Goal: Task Accomplishment & Management: Use online tool/utility

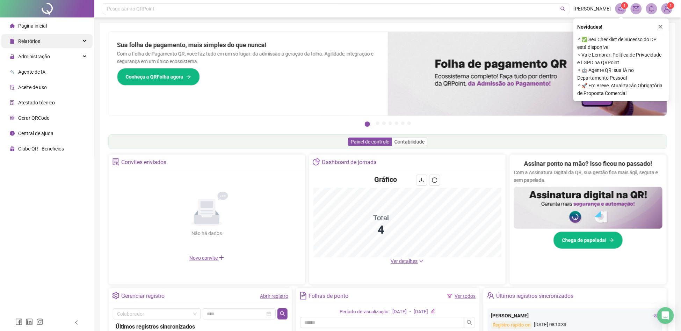
click at [78, 45] on div "Relatórios" at bounding box center [46, 41] width 91 height 14
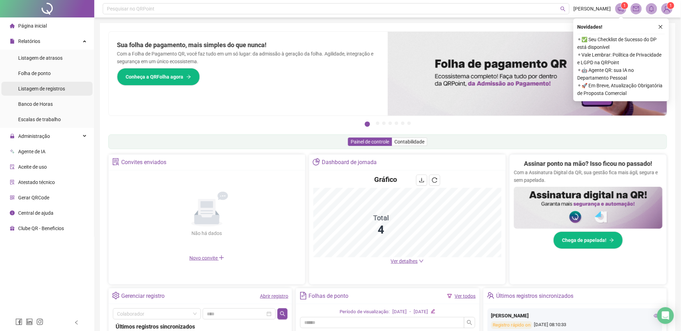
click at [60, 91] on span "Listagem de registros" at bounding box center [41, 89] width 47 height 6
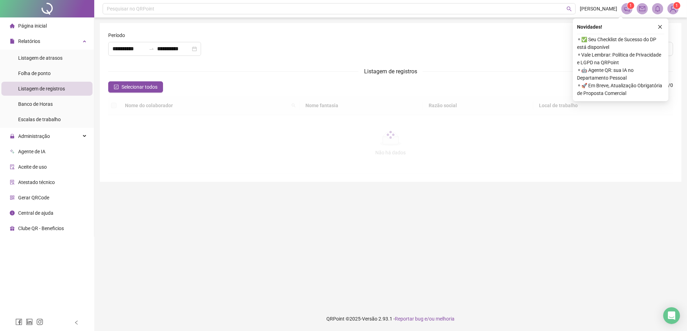
type input "**********"
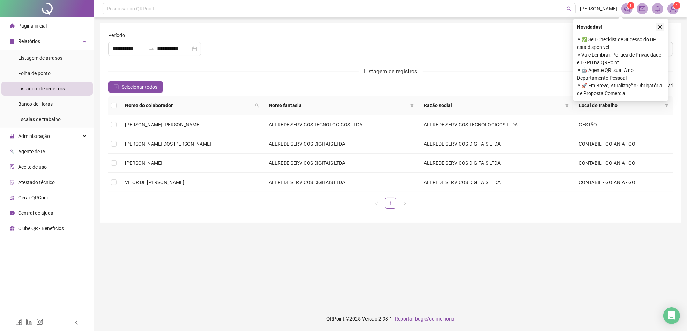
click at [658, 24] on button "button" at bounding box center [660, 27] width 8 height 8
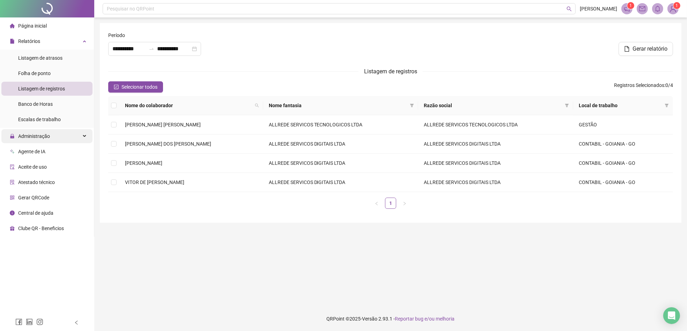
click at [74, 135] on div "Administração" at bounding box center [46, 136] width 91 height 14
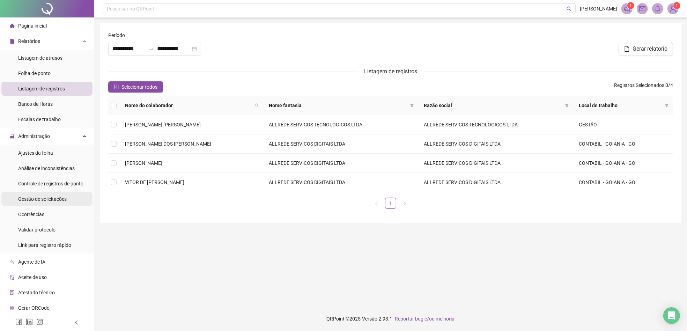
click at [55, 202] on div "Gestão de solicitações" at bounding box center [42, 199] width 49 height 14
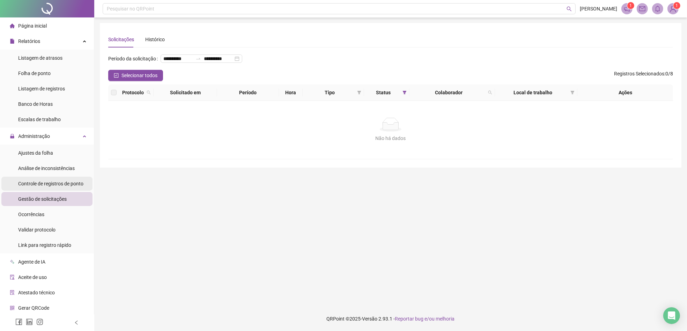
click at [57, 188] on div "Controle de registros de ponto" at bounding box center [50, 184] width 65 height 14
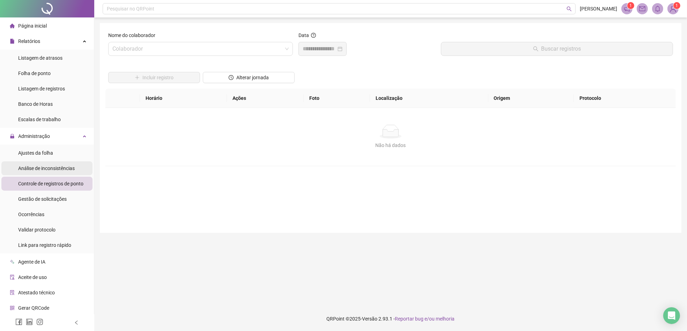
click at [64, 167] on span "Análise de inconsistências" at bounding box center [46, 169] width 57 height 6
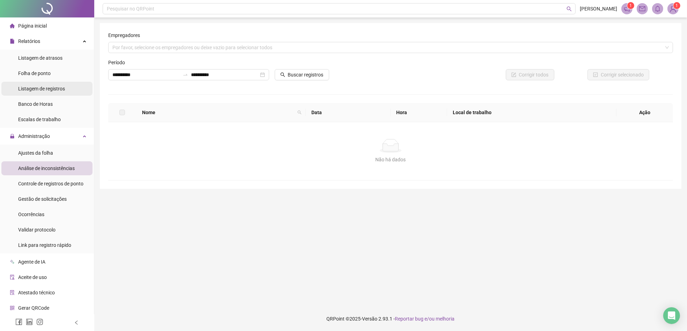
click at [70, 91] on li "Listagem de registros" at bounding box center [46, 89] width 91 height 14
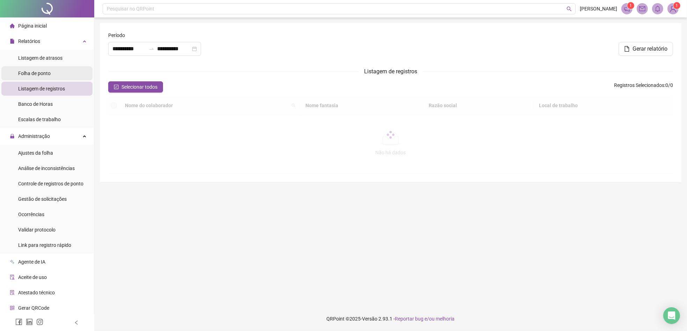
type input "**********"
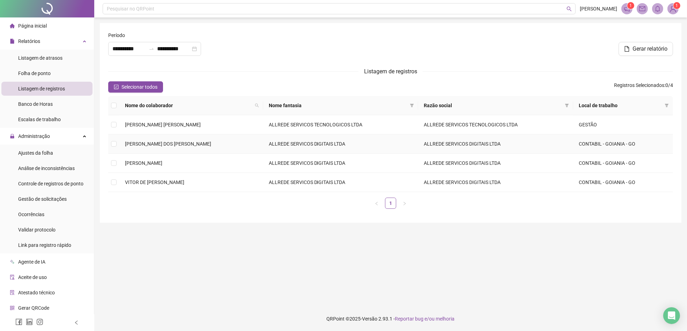
click at [228, 143] on td "[PERSON_NAME] DOS [PERSON_NAME]" at bounding box center [191, 143] width 144 height 19
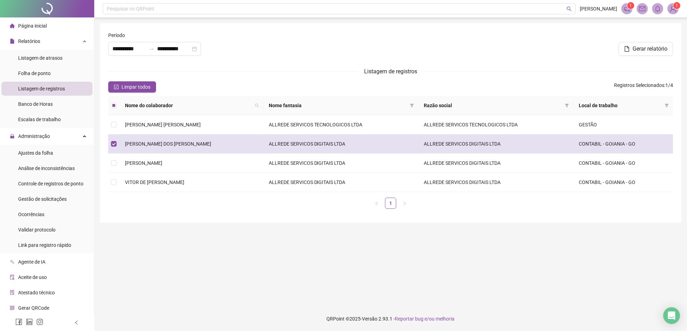
click at [439, 147] on td "ALLREDE SERVICOS DIGITAIS LTDA" at bounding box center [495, 143] width 155 height 19
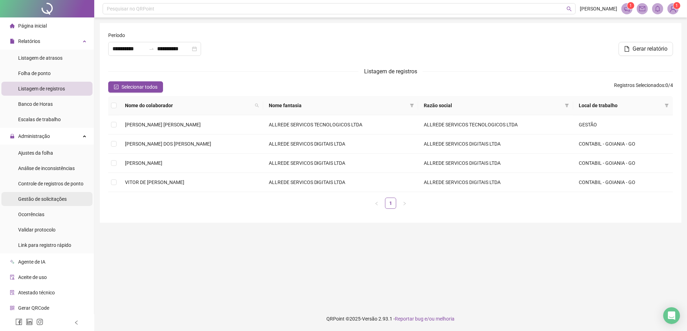
click at [55, 199] on span "Gestão de solicitações" at bounding box center [42, 199] width 49 height 6
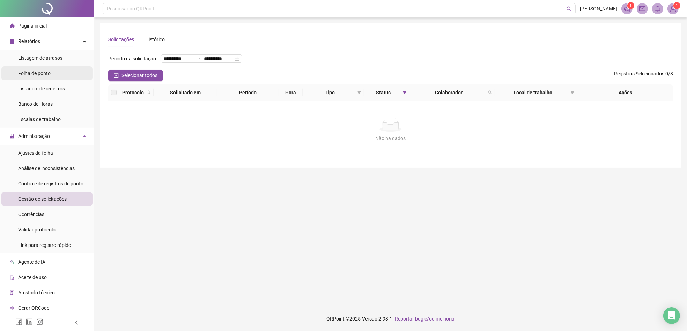
click at [52, 77] on li "Folha de ponto" at bounding box center [46, 73] width 91 height 14
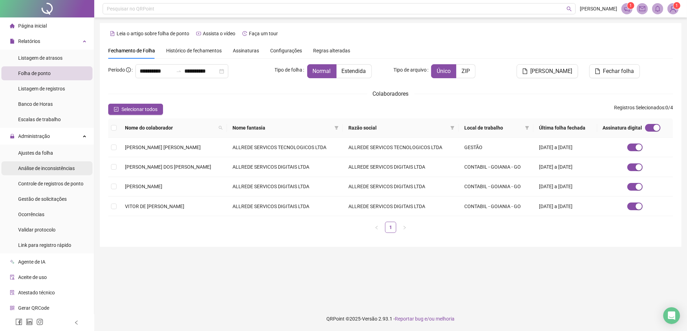
click at [60, 169] on span "Análise de inconsistências" at bounding box center [46, 169] width 57 height 6
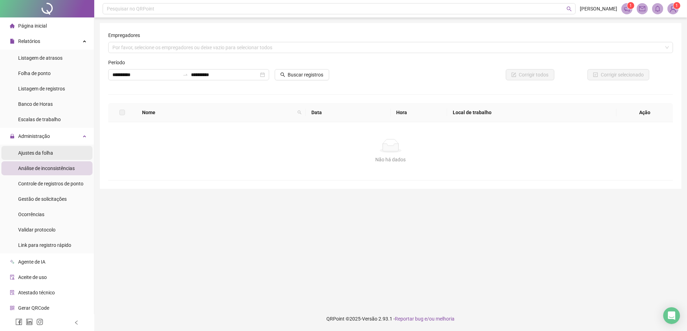
click at [53, 157] on li "Ajustes da folha" at bounding box center [46, 153] width 91 height 14
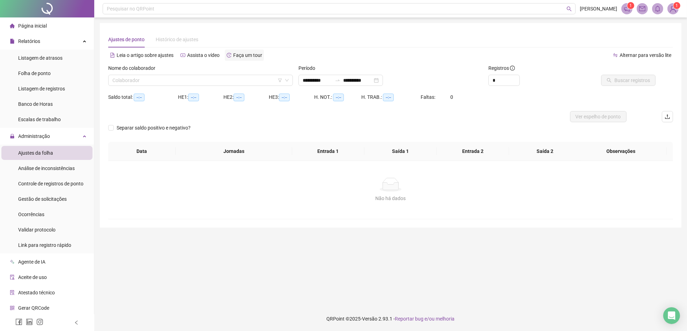
type input "**********"
click at [228, 79] on input "search" at bounding box center [197, 80] width 170 height 10
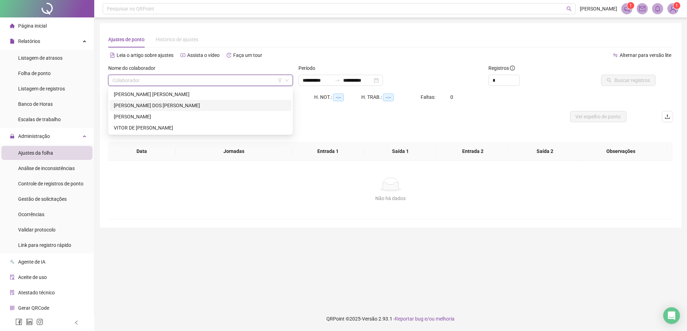
click at [162, 104] on div "[PERSON_NAME] DOS [PERSON_NAME]" at bounding box center [201, 106] width 174 height 8
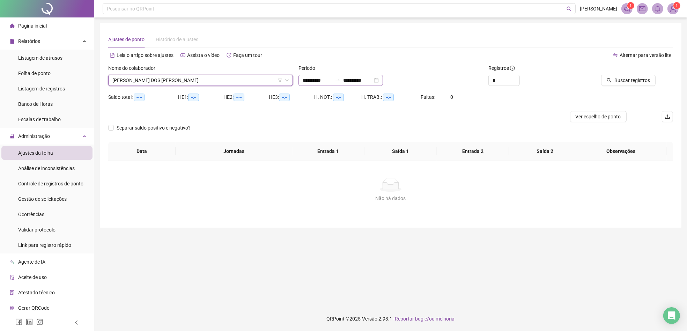
click at [383, 80] on div "**********" at bounding box center [341, 80] width 85 height 11
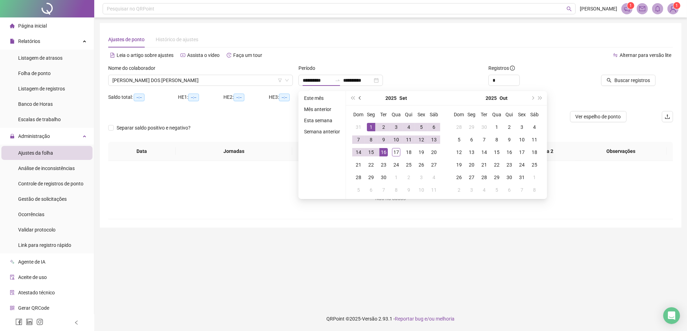
click at [361, 98] on span "prev-year" at bounding box center [360, 97] width 3 height 3
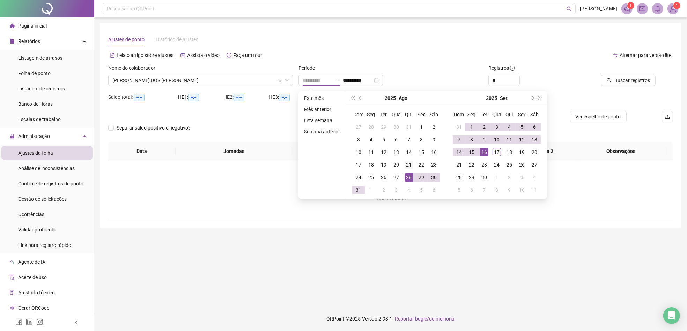
type input "**********"
click at [409, 165] on div "21" at bounding box center [409, 165] width 8 height 8
type input "**********"
click at [486, 153] on div "16" at bounding box center [484, 152] width 8 height 8
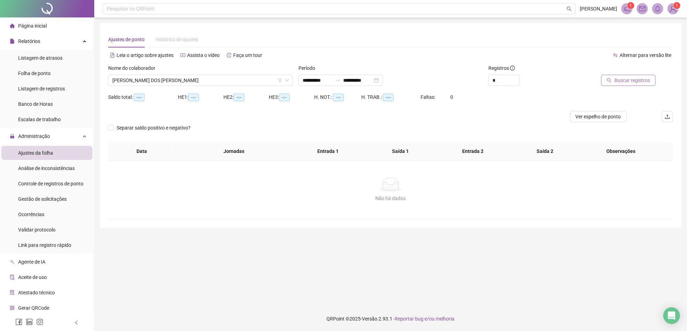
click at [625, 81] on span "Buscar registros" at bounding box center [633, 80] width 36 height 8
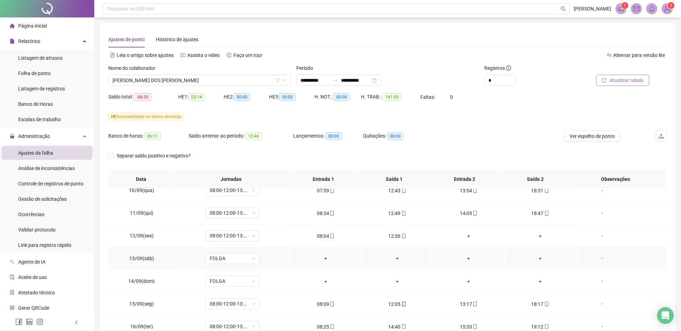
scroll to position [45, 0]
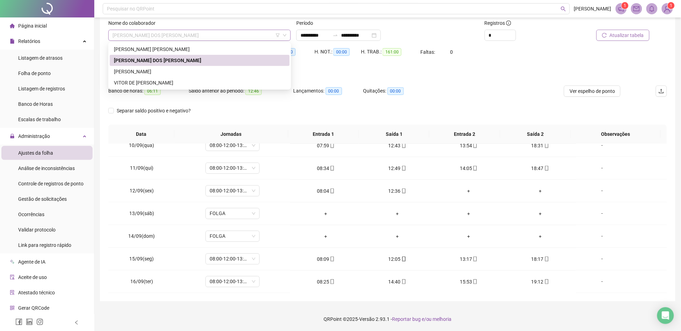
click at [167, 38] on span "[PERSON_NAME] DOS [PERSON_NAME]" at bounding box center [199, 35] width 174 height 10
click at [156, 70] on div "[PERSON_NAME]" at bounding box center [199, 72] width 171 height 8
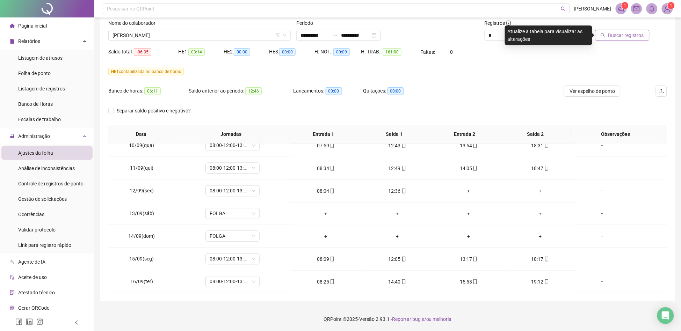
click at [646, 33] on button "Buscar registros" at bounding box center [622, 35] width 54 height 11
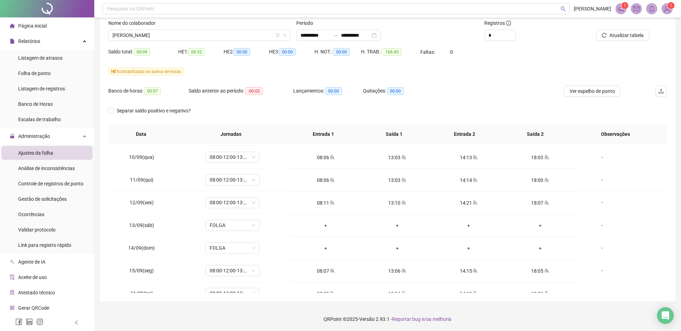
scroll to position [463, 0]
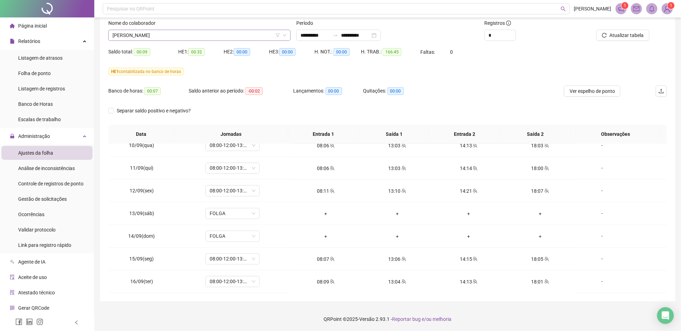
click at [158, 36] on span "[PERSON_NAME]" at bounding box center [199, 35] width 174 height 10
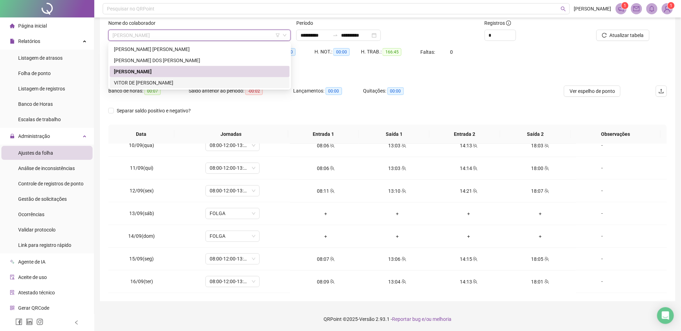
click at [162, 82] on div "VITOR DE [PERSON_NAME]" at bounding box center [199, 83] width 171 height 8
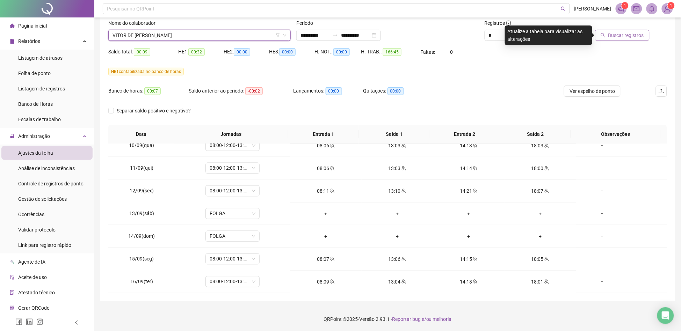
click at [632, 35] on span "Buscar registros" at bounding box center [626, 35] width 36 height 8
